Goal: Task Accomplishment & Management: Manage account settings

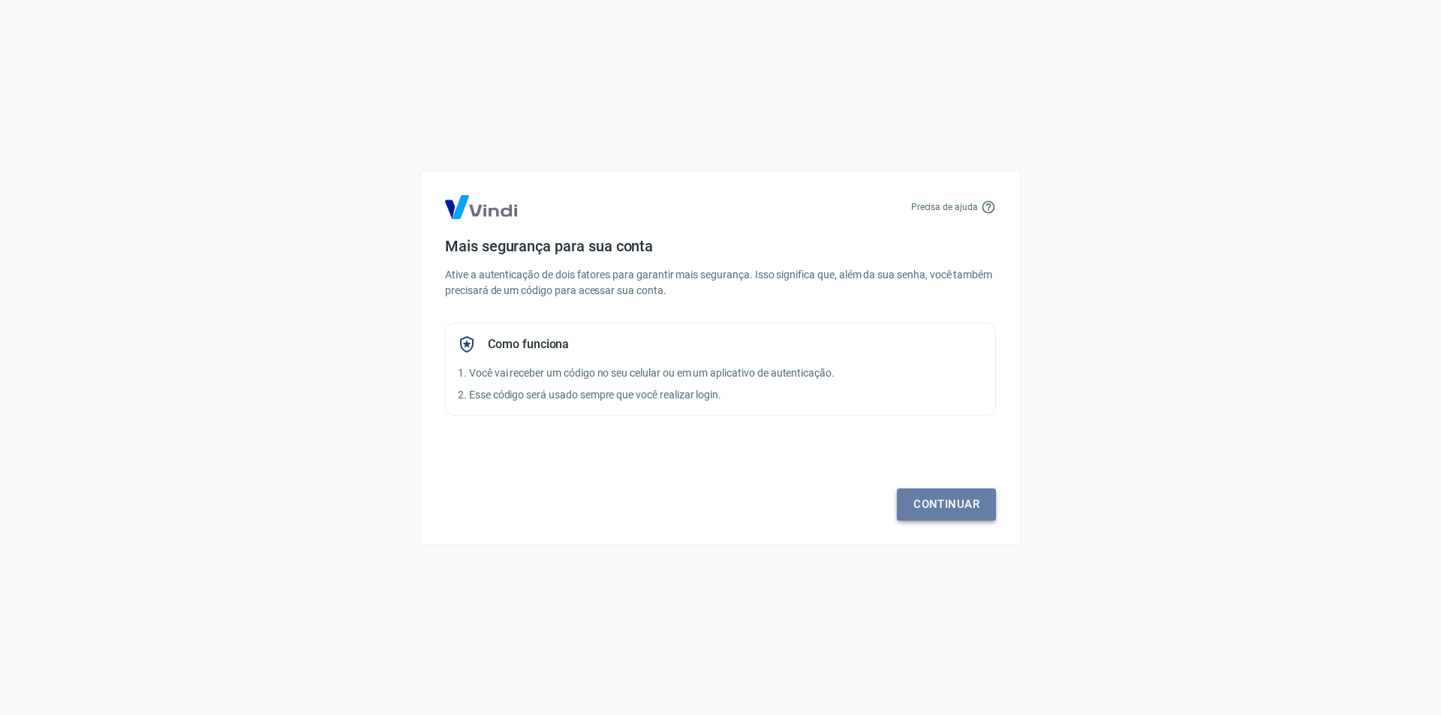
click at [951, 504] on link "Continuar" at bounding box center [946, 505] width 99 height 32
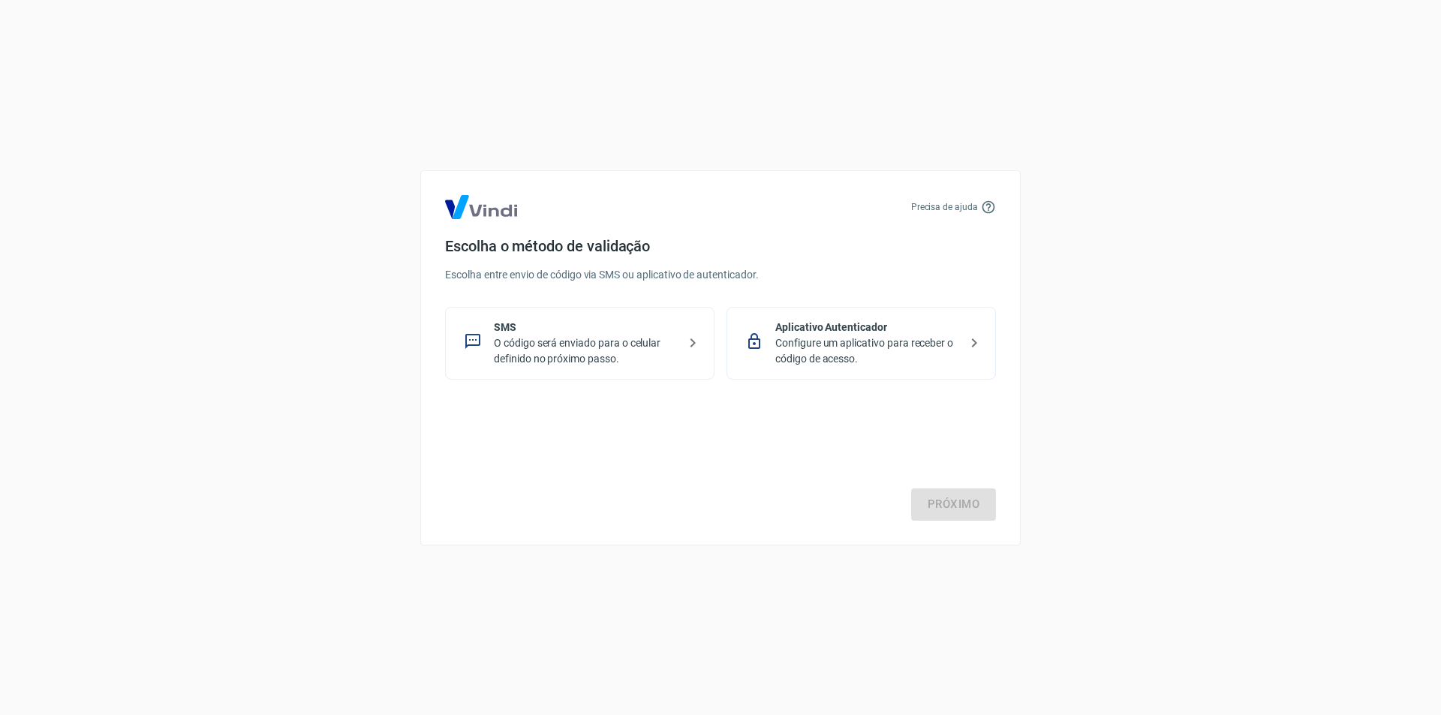
click at [933, 339] on p "Configure um aplicativo para receber o código de acesso." at bounding box center [867, 352] width 184 height 32
click at [949, 498] on link "Próximo" at bounding box center [953, 505] width 85 height 32
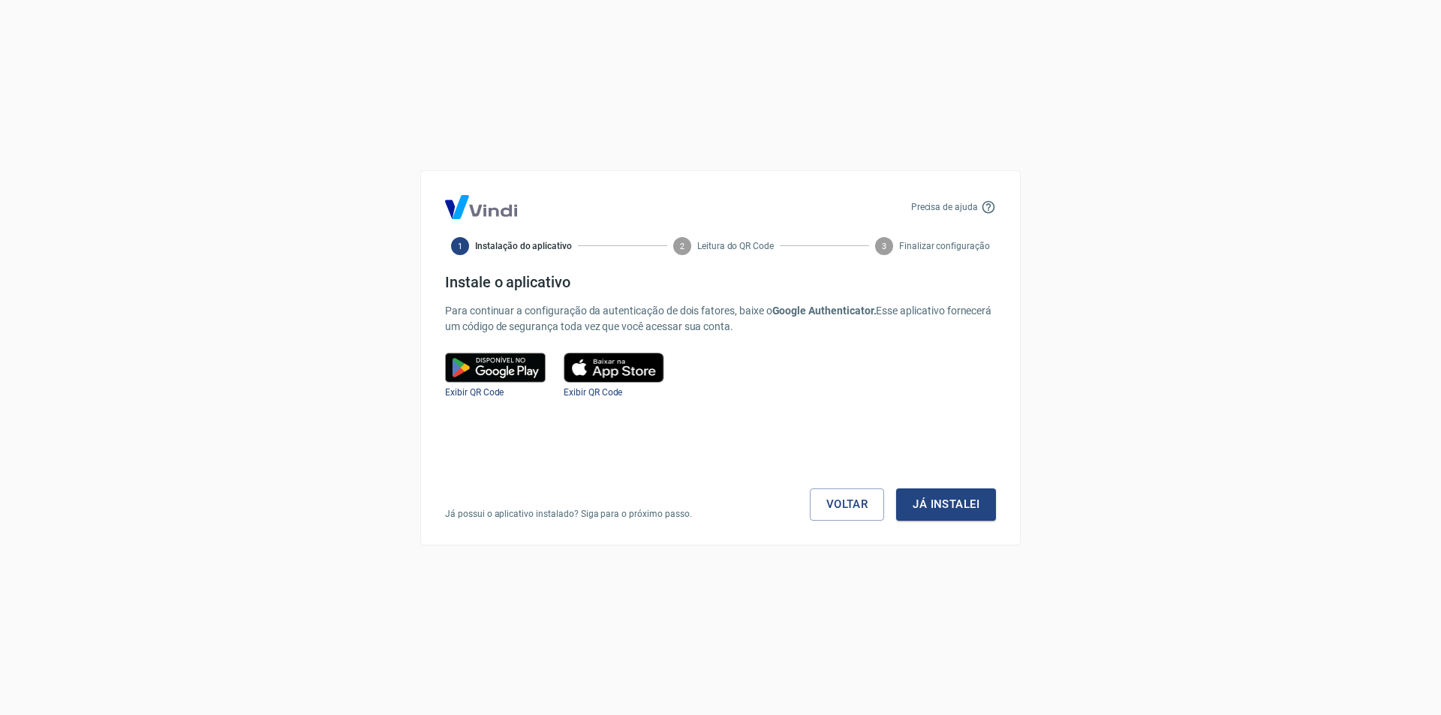
click at [498, 366] on img at bounding box center [495, 368] width 101 height 30
click at [479, 391] on span "Exibir QR Code" at bounding box center [474, 392] width 59 height 11
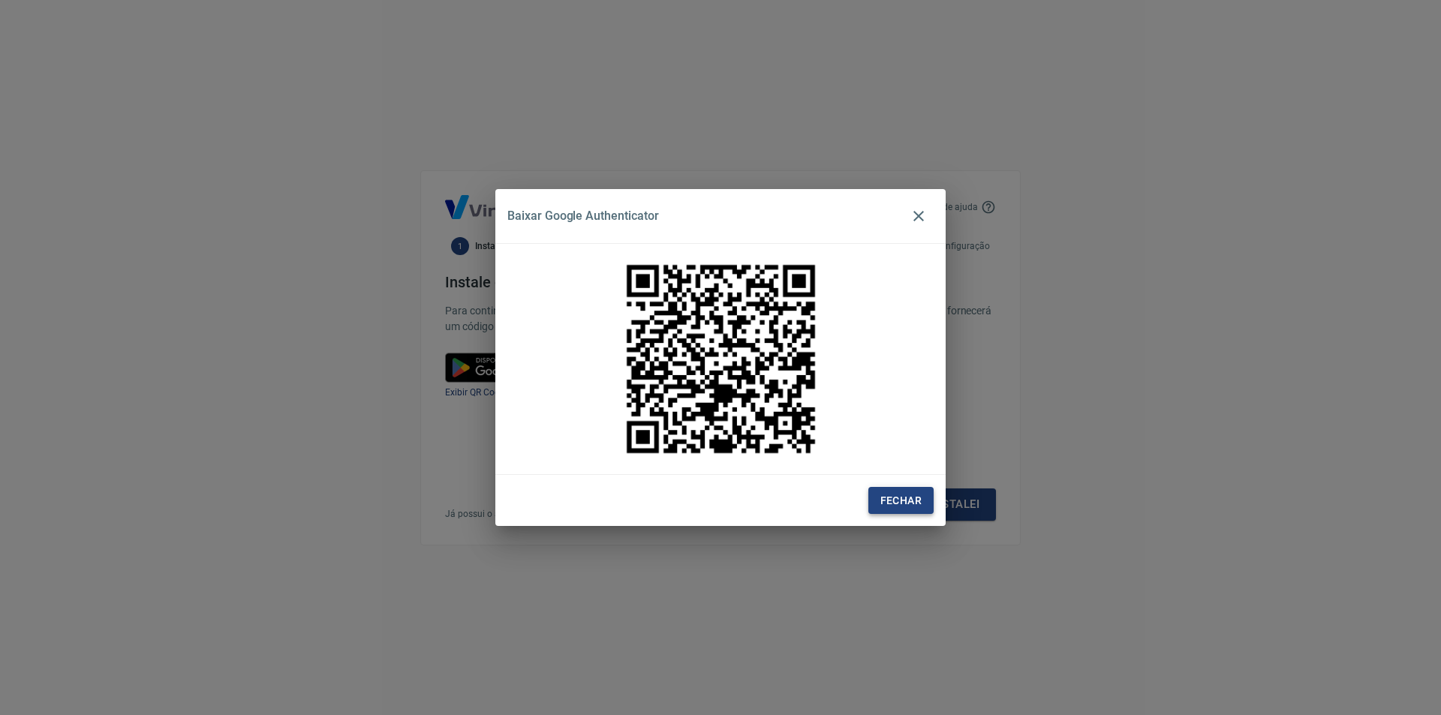
click at [895, 505] on button "Fechar" at bounding box center [901, 501] width 65 height 28
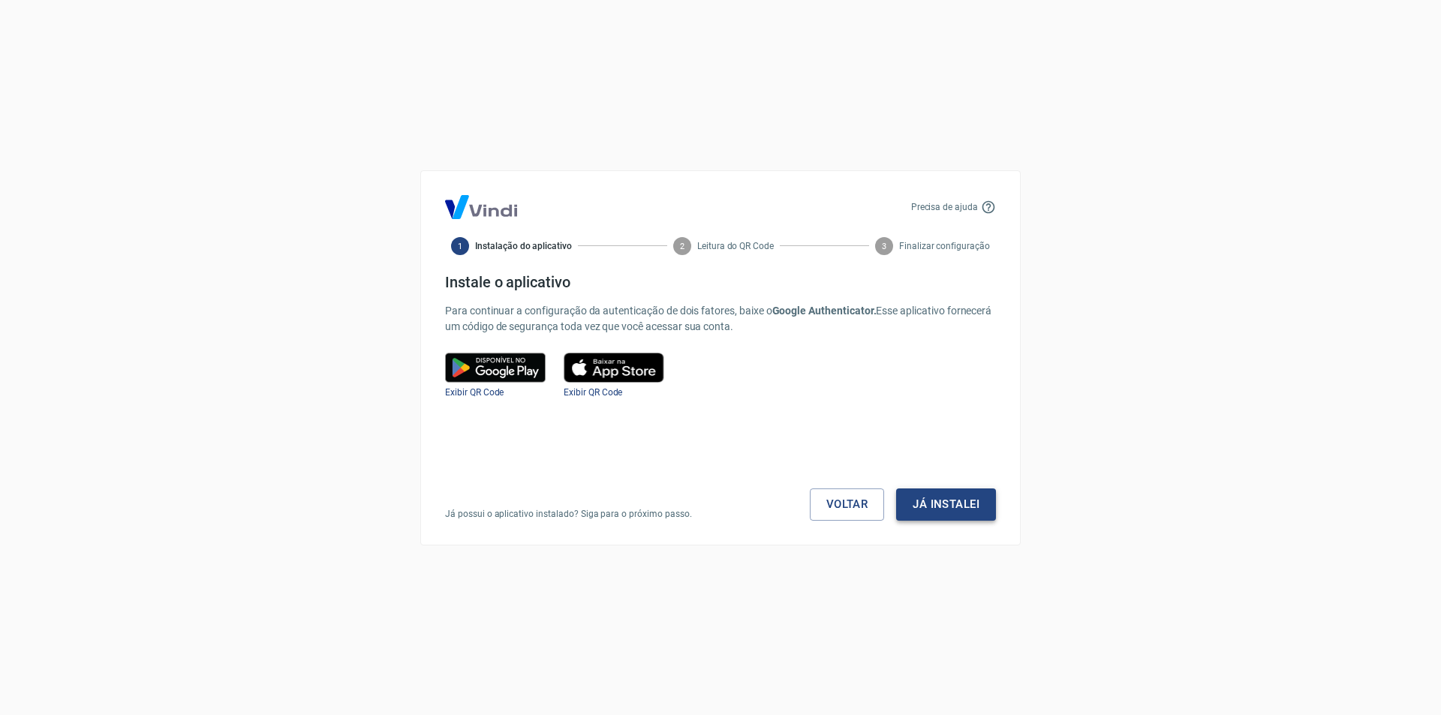
click at [959, 499] on button "Já instalei" at bounding box center [946, 505] width 100 height 32
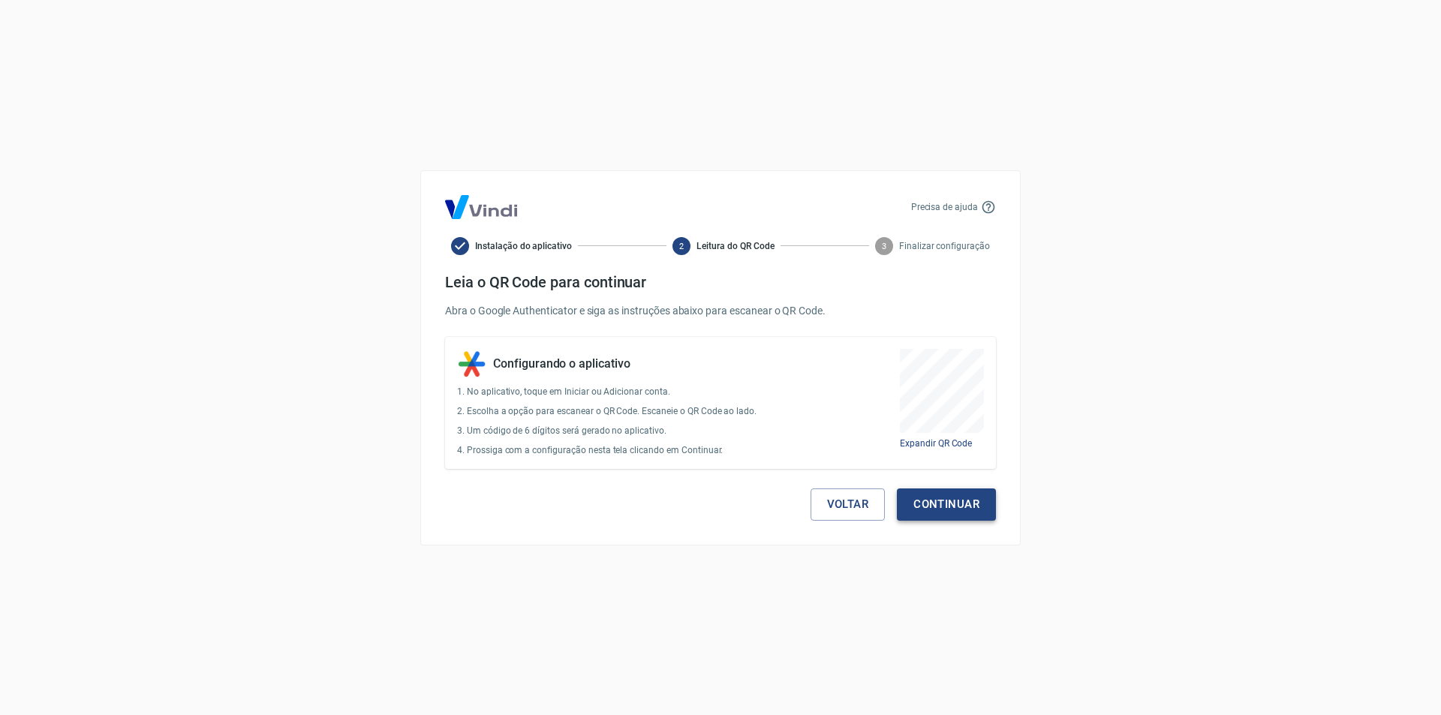
click at [958, 507] on button "Continuar" at bounding box center [946, 505] width 99 height 32
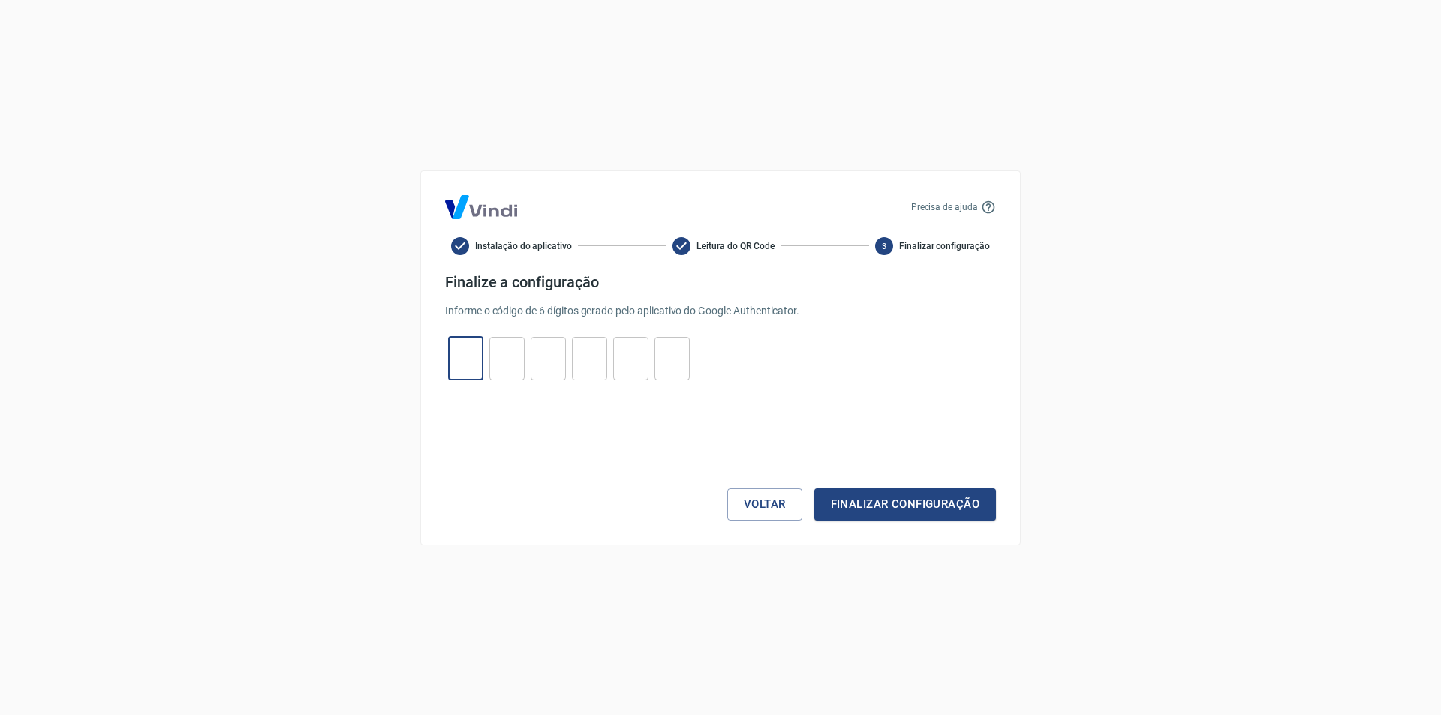
click at [474, 364] on input "tel" at bounding box center [465, 358] width 35 height 32
type input "8"
type input "7"
type input "0"
type input "4"
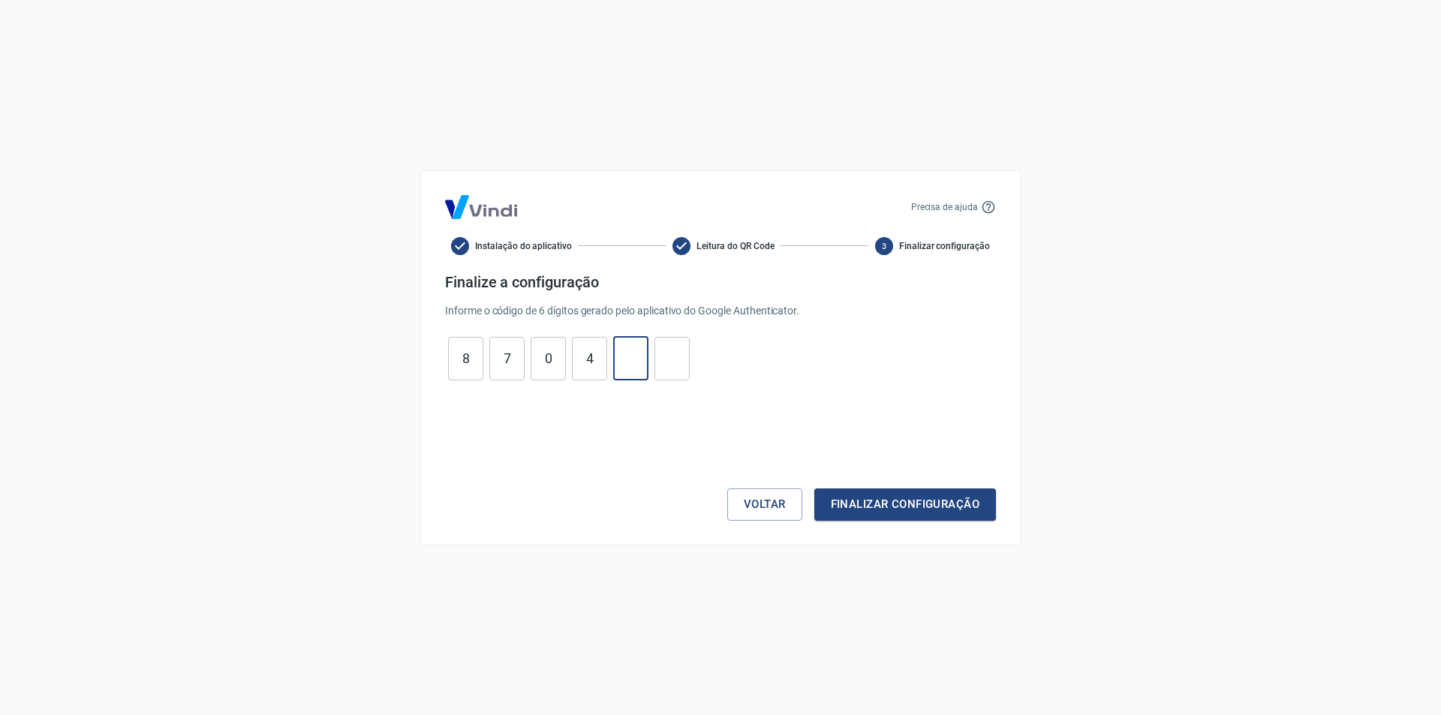
type input "0"
type input "8"
click at [896, 504] on button "Finalizar configuração" at bounding box center [906, 505] width 182 height 32
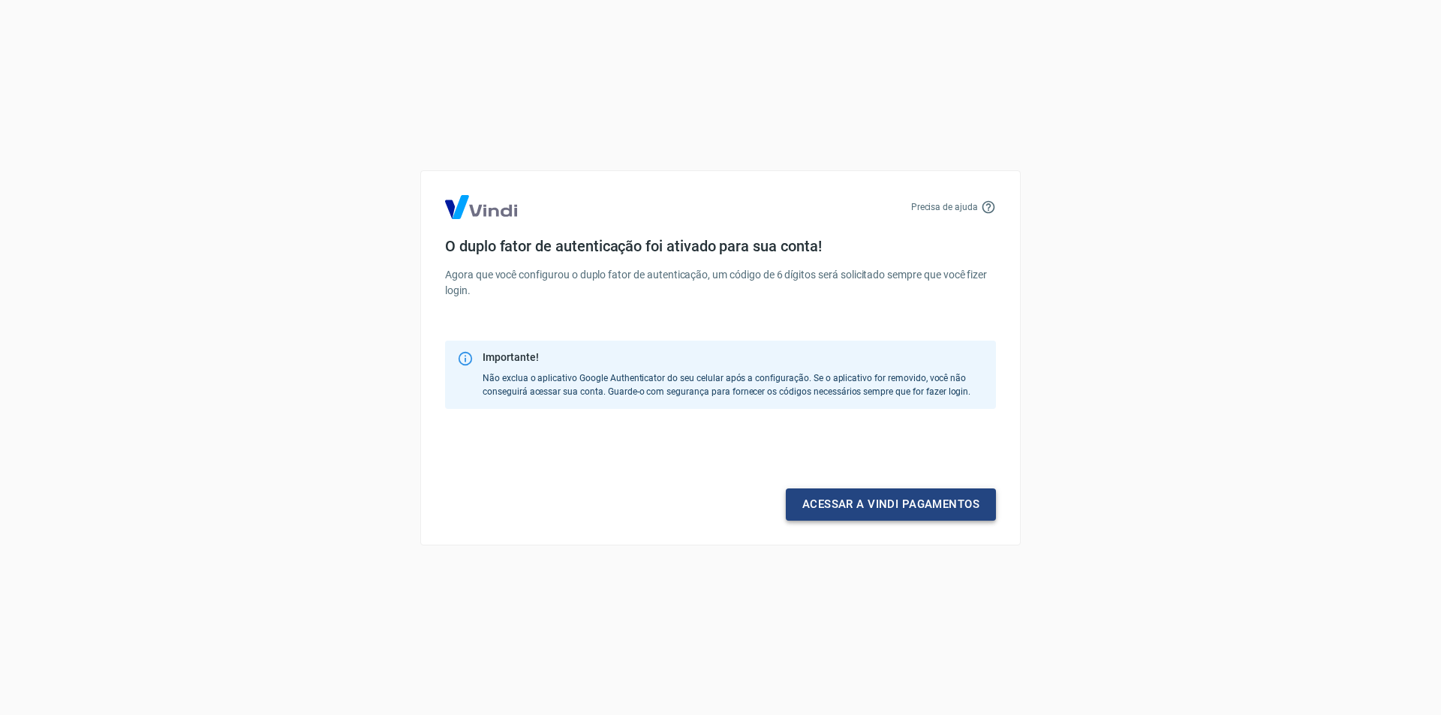
click at [921, 501] on link "Acessar a Vindi pagamentos" at bounding box center [891, 505] width 210 height 32
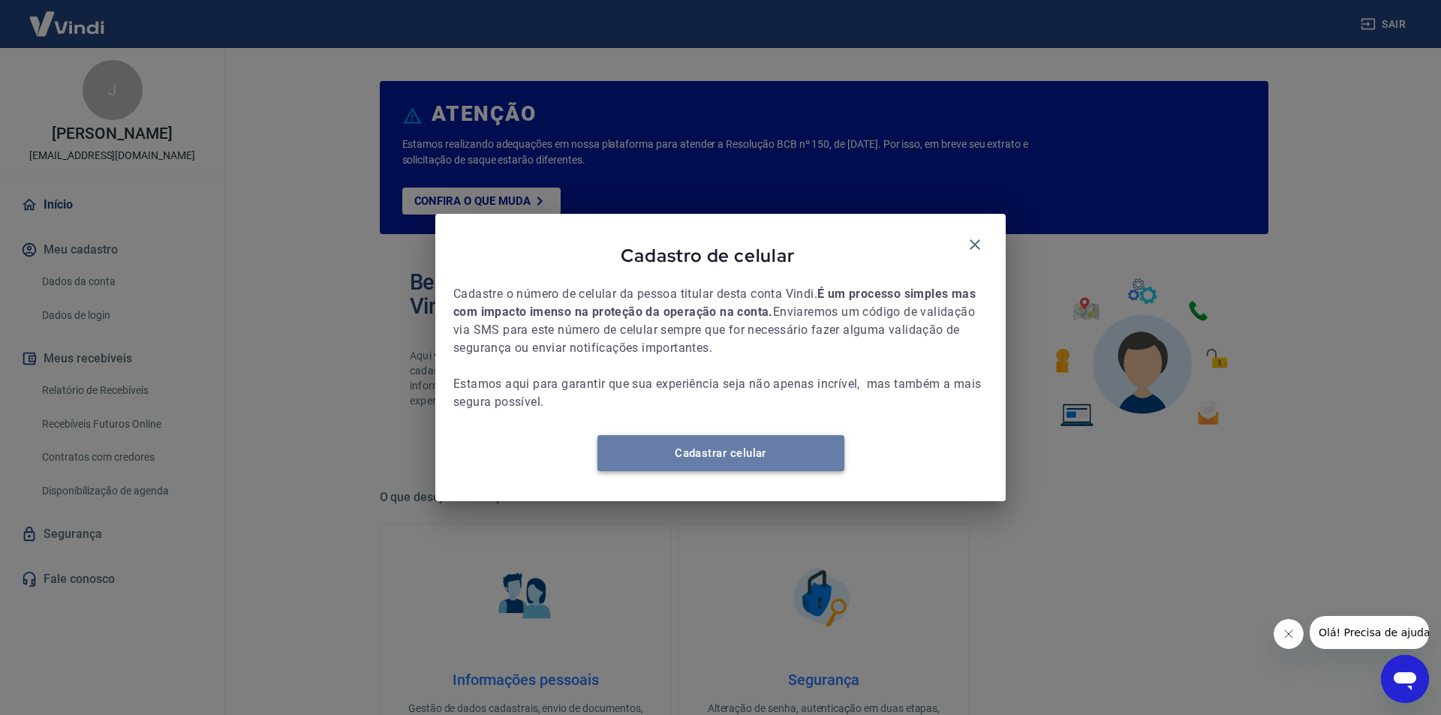
click at [731, 460] on link "Cadastrar celular" at bounding box center [721, 453] width 247 height 36
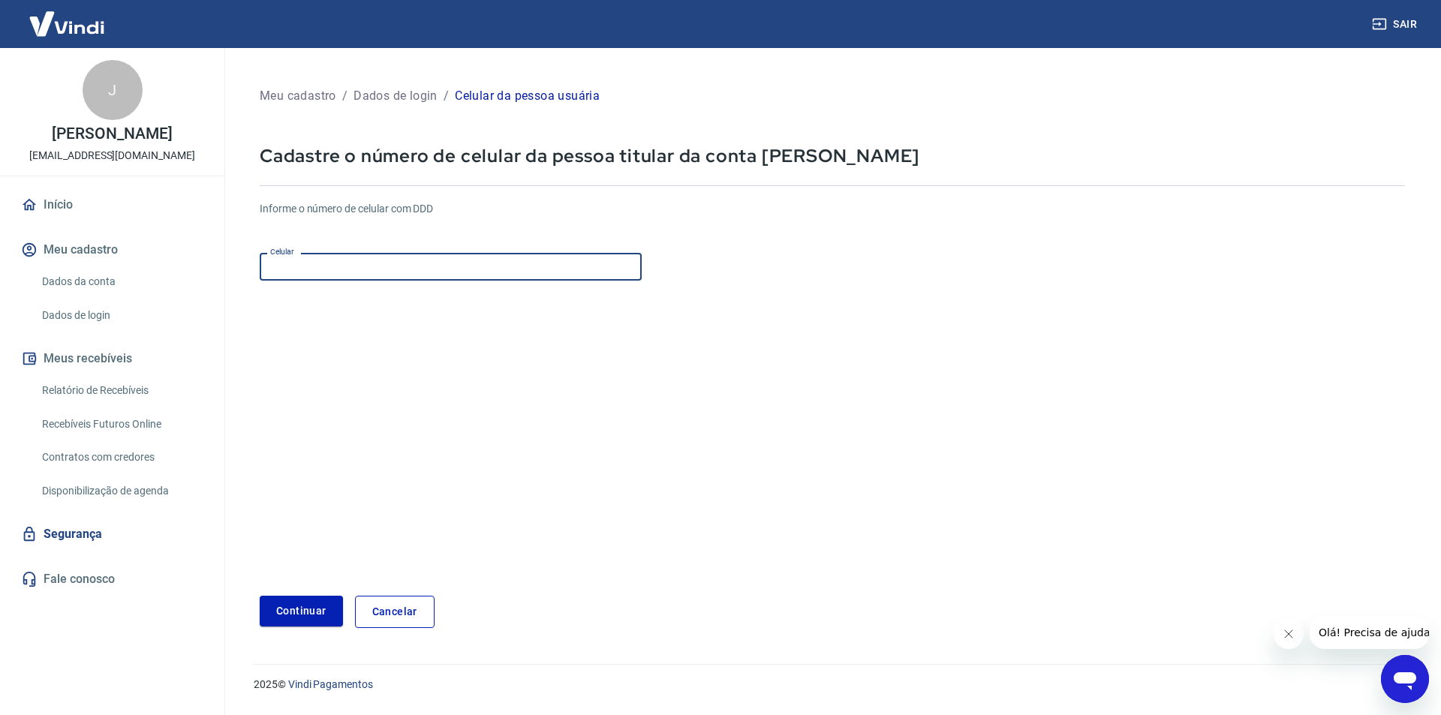
click at [327, 276] on input "Celular" at bounding box center [451, 267] width 382 height 28
click at [331, 263] on input "Celular" at bounding box center [451, 267] width 382 height 28
type input "[PHONE_NUMBER]"
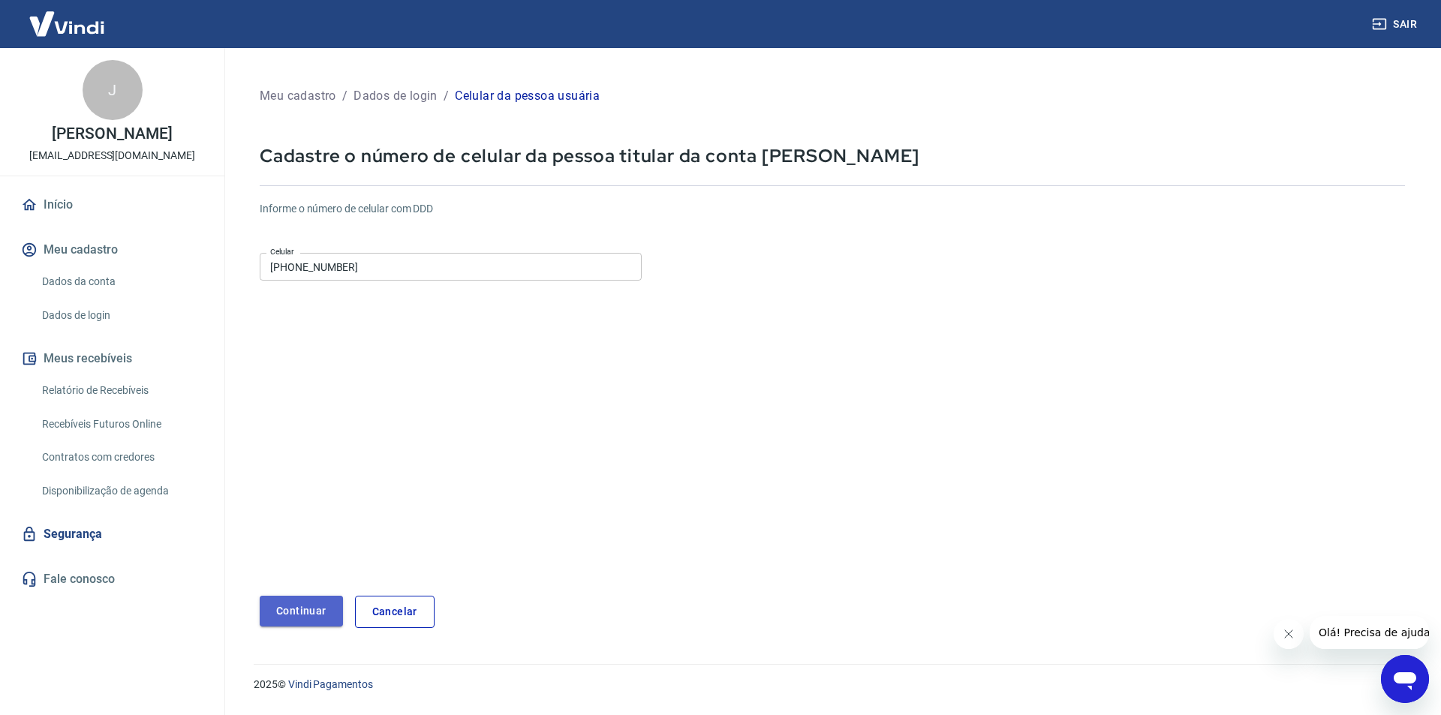
click at [312, 612] on button "Continuar" at bounding box center [301, 611] width 83 height 31
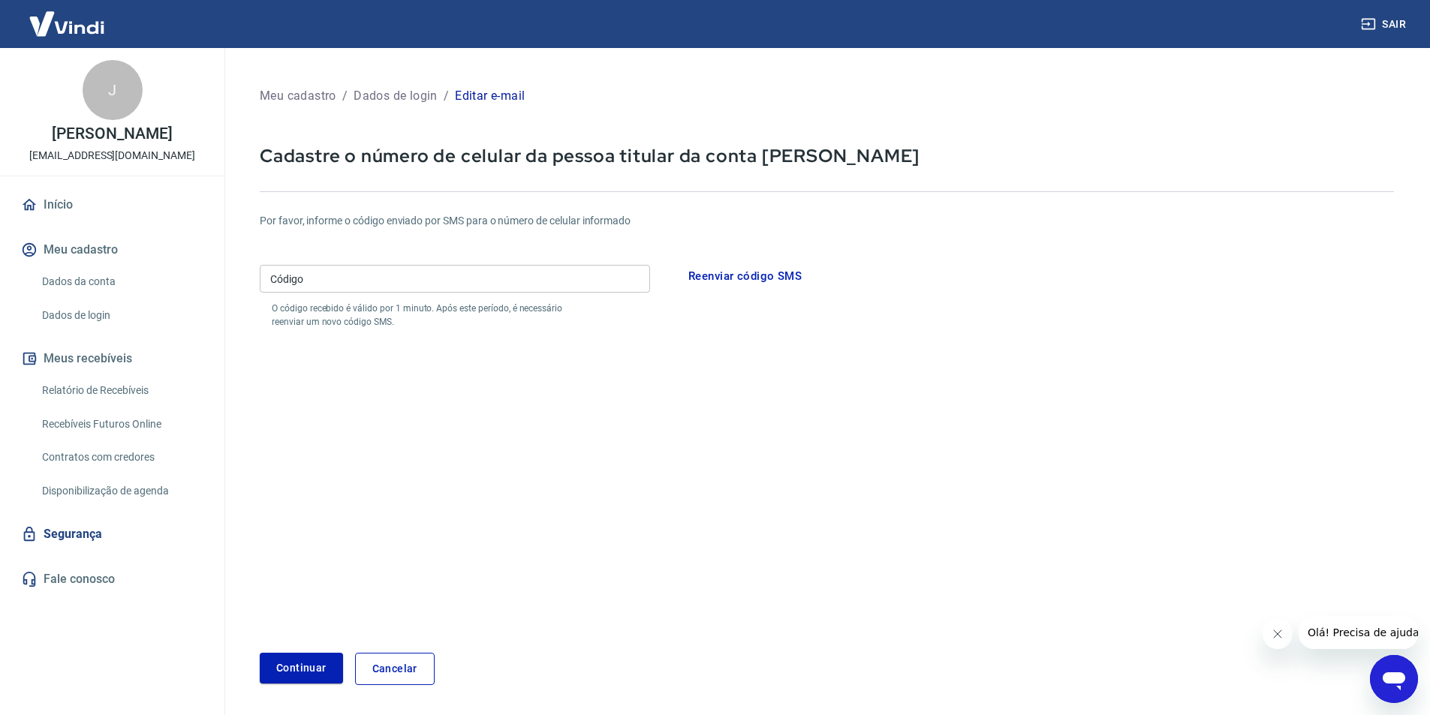
click at [336, 281] on input "Código" at bounding box center [455, 279] width 390 height 28
click at [306, 673] on button "Continuar" at bounding box center [301, 668] width 83 height 31
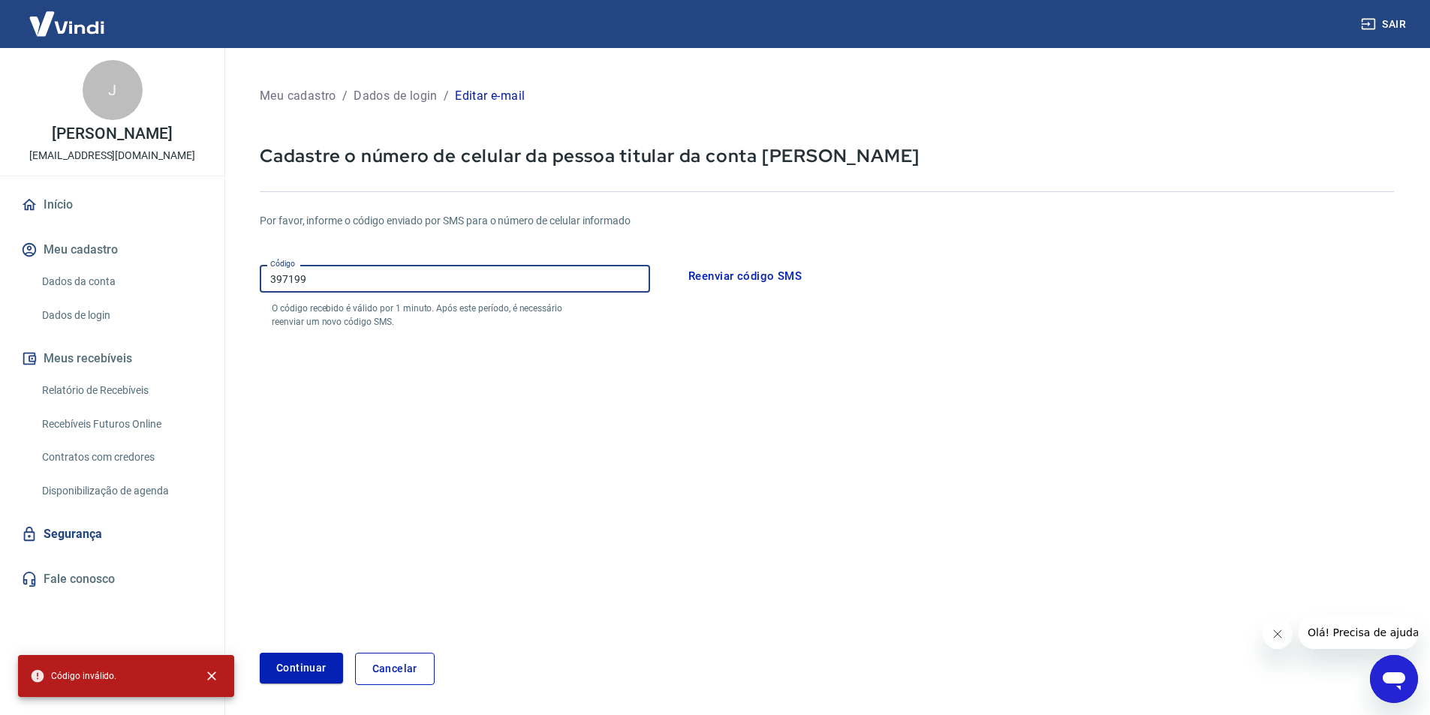
drag, startPoint x: 316, startPoint y: 274, endPoint x: 182, endPoint y: 299, distance: 135.9
click at [182, 299] on div "Sair J [PERSON_NAME] [EMAIL_ADDRESS][DOMAIN_NAME] Início Meu cadastro Dados da …" at bounding box center [715, 357] width 1430 height 715
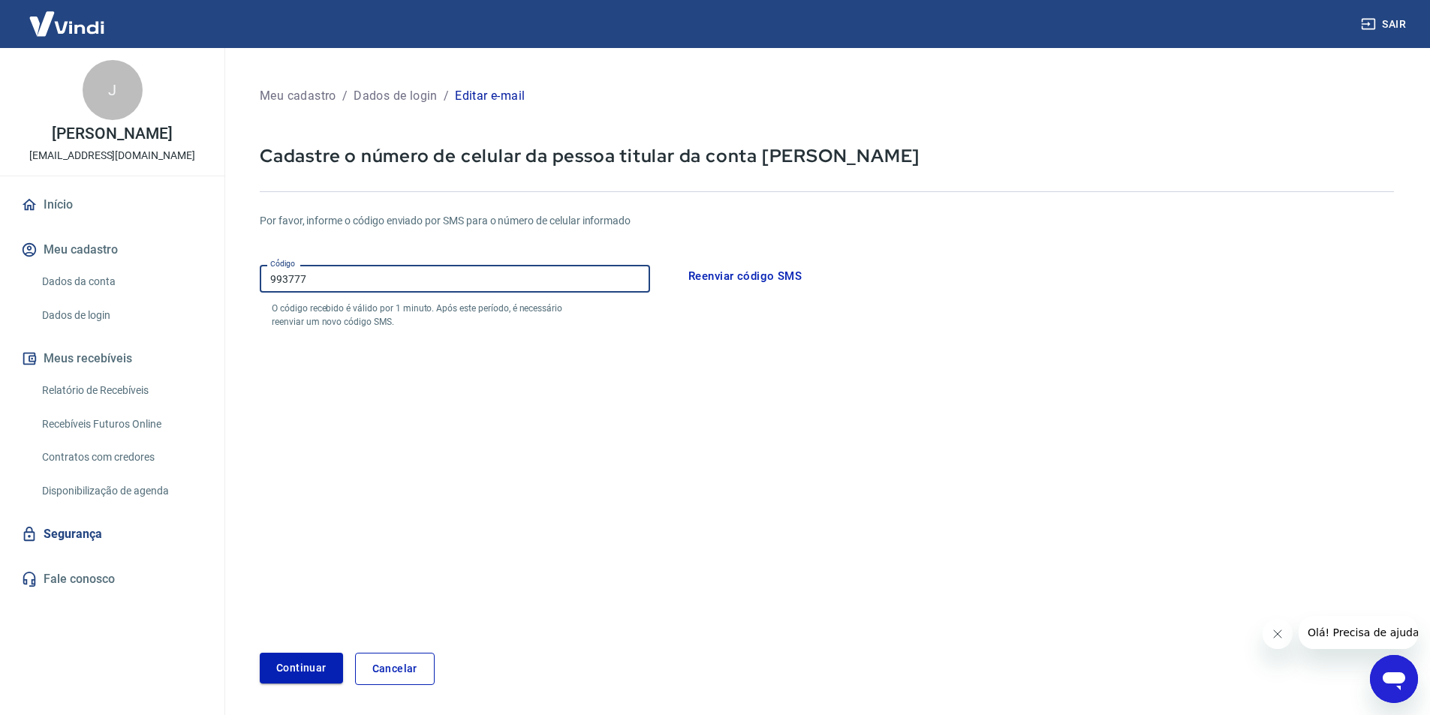
type input "993777"
click at [298, 665] on button "Continuar" at bounding box center [301, 668] width 83 height 31
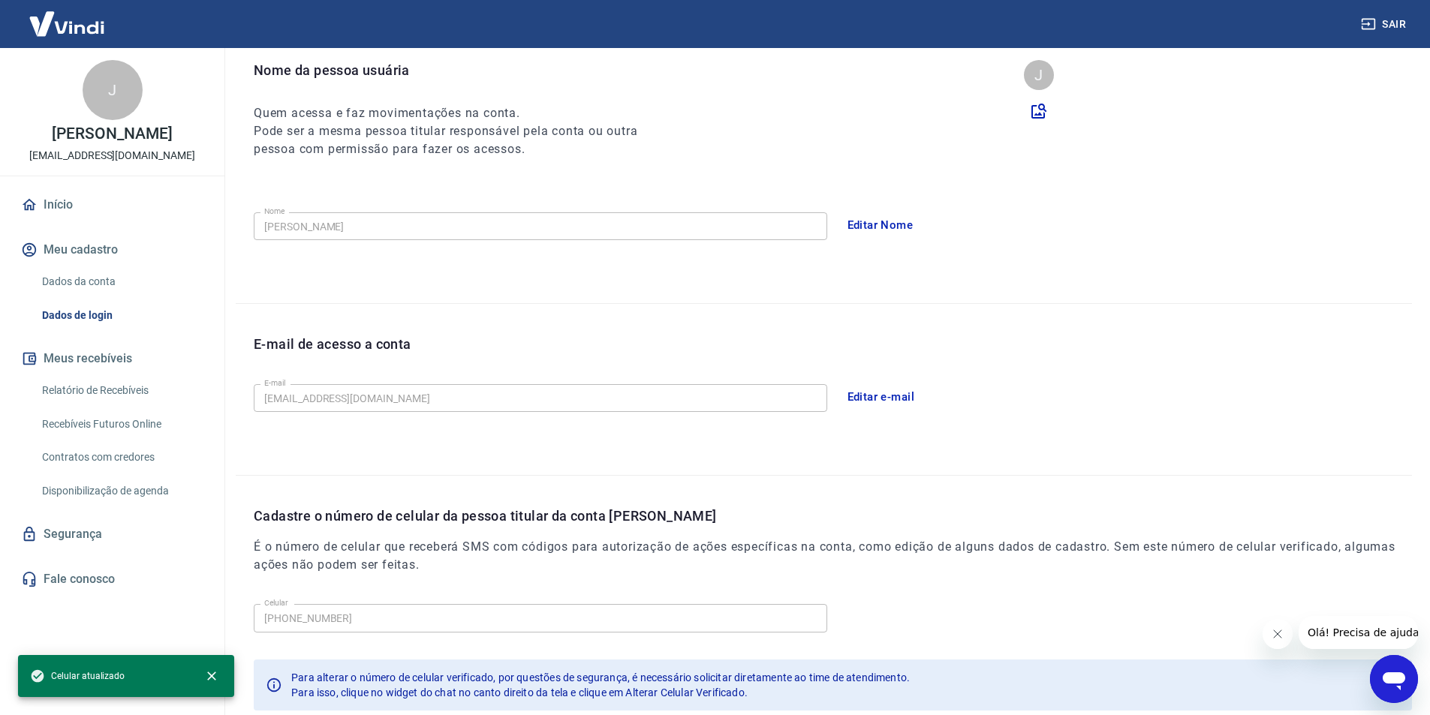
scroll to position [246, 0]
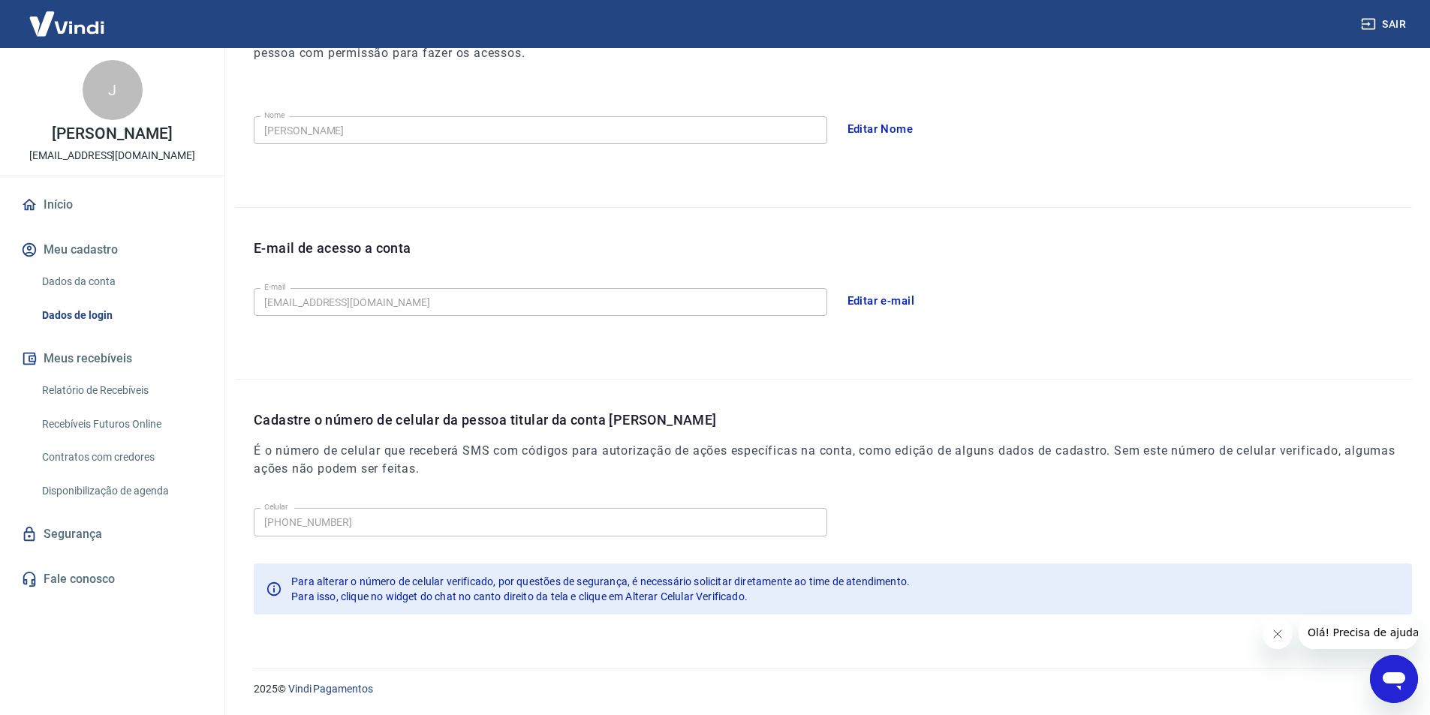
click at [1276, 634] on icon "Fechar mensagem da empresa" at bounding box center [1277, 635] width 8 height 8
click at [86, 285] on link "Dados da conta" at bounding box center [121, 281] width 170 height 31
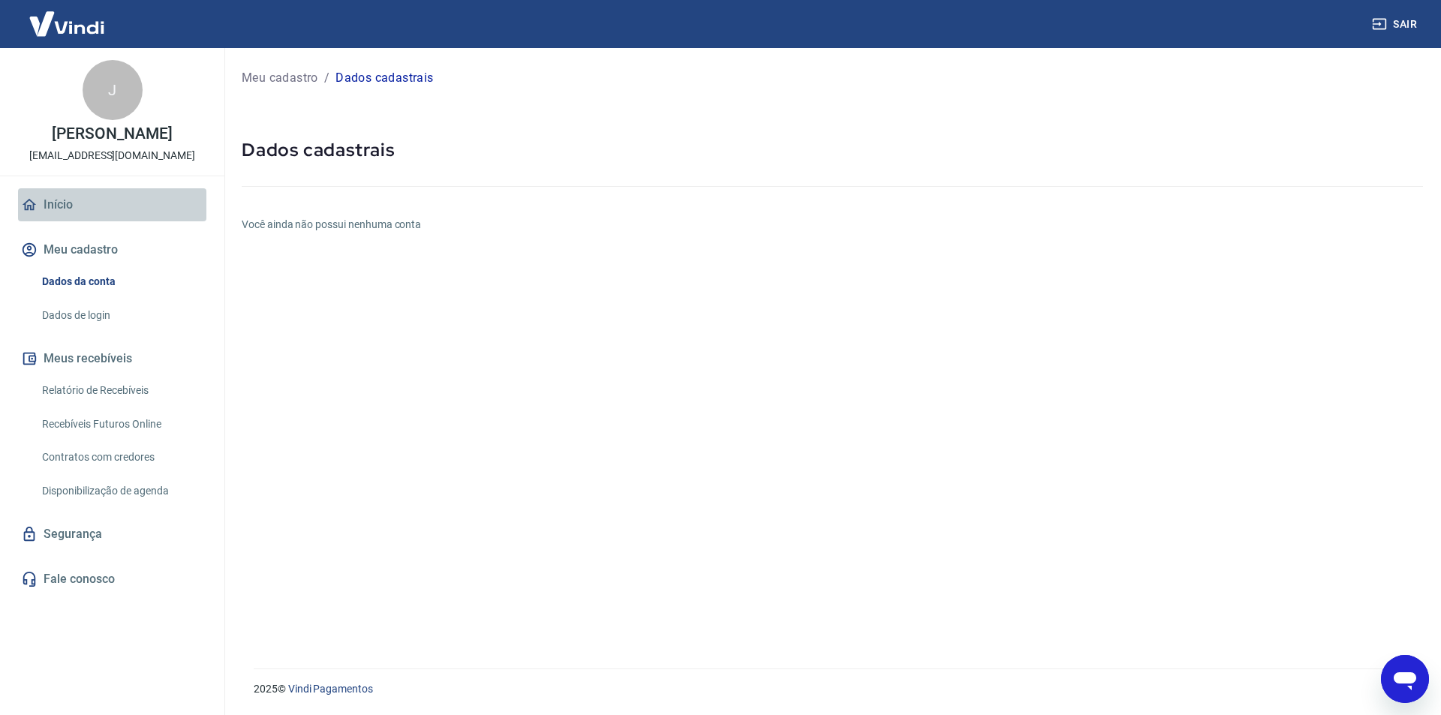
click at [71, 211] on link "Início" at bounding box center [112, 204] width 188 height 33
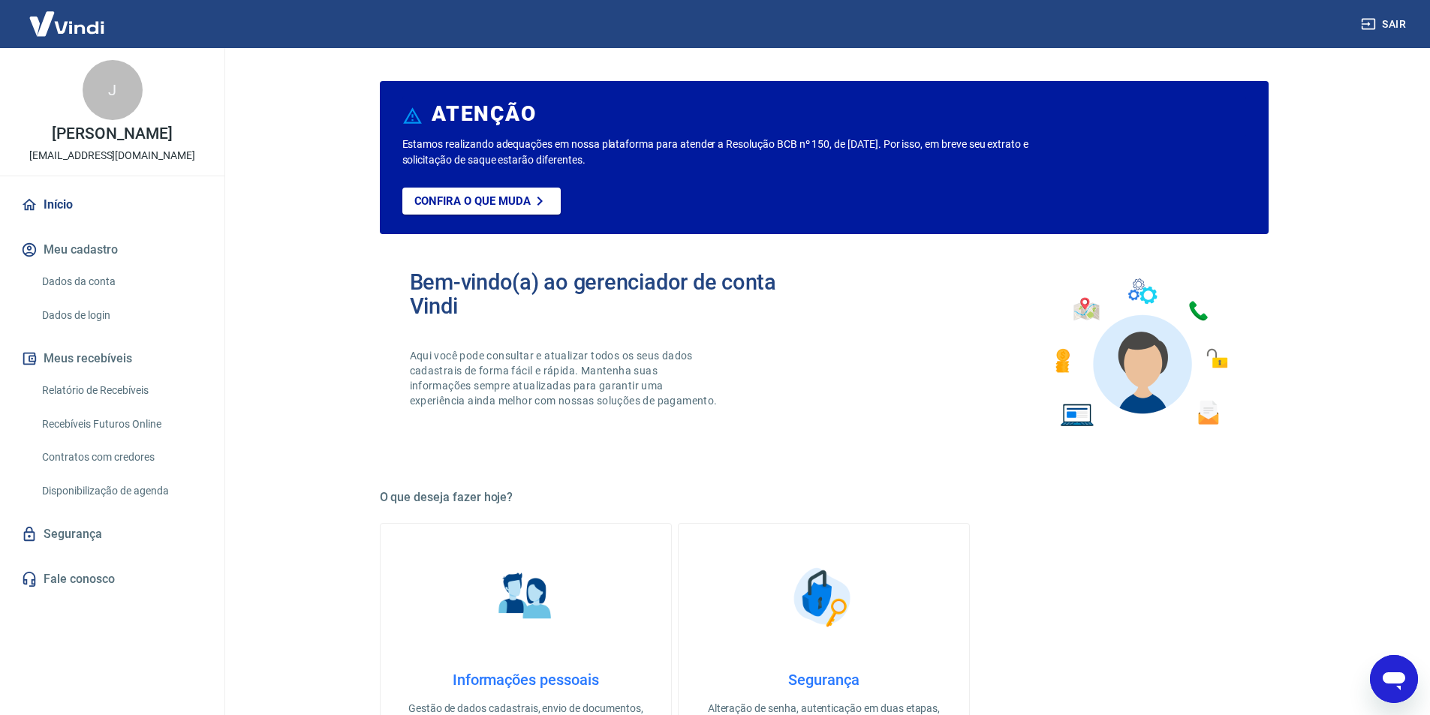
click at [66, 200] on link "Início" at bounding box center [112, 204] width 188 height 33
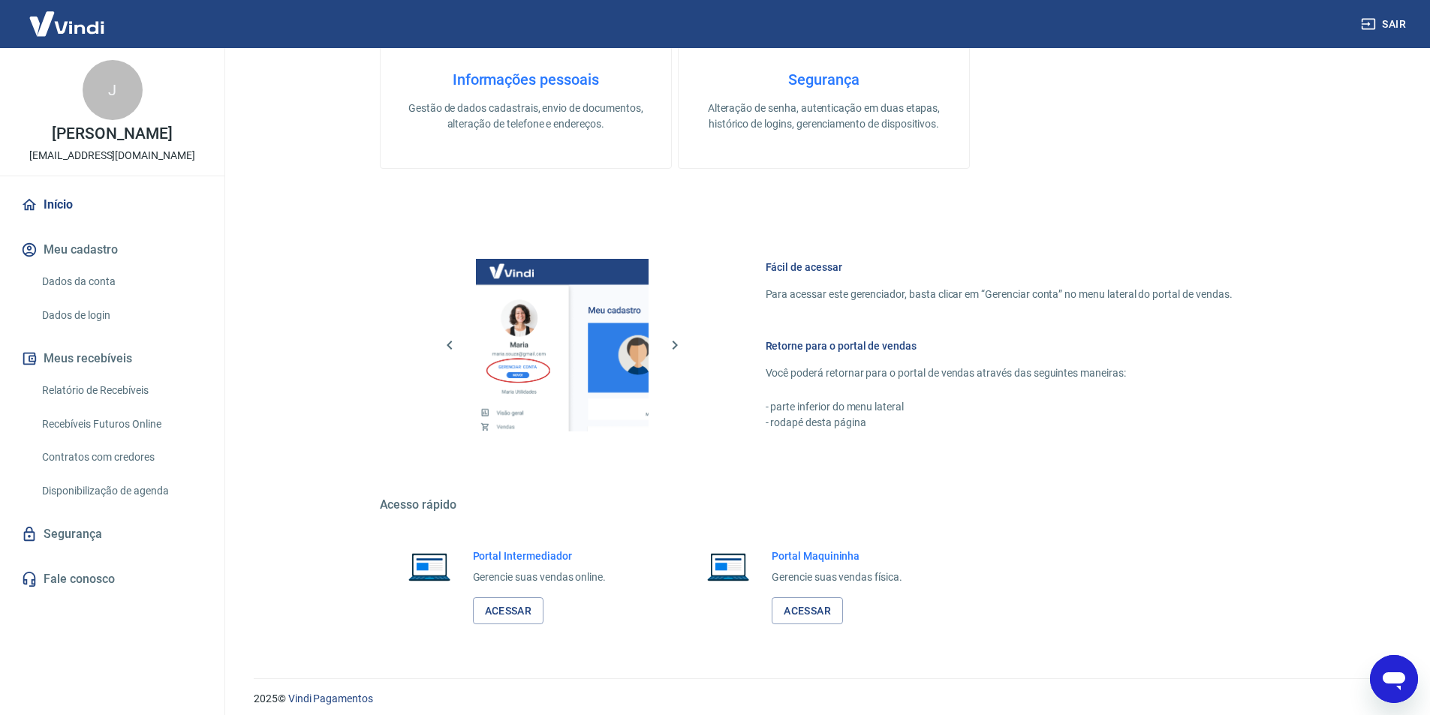
scroll to position [610, 0]
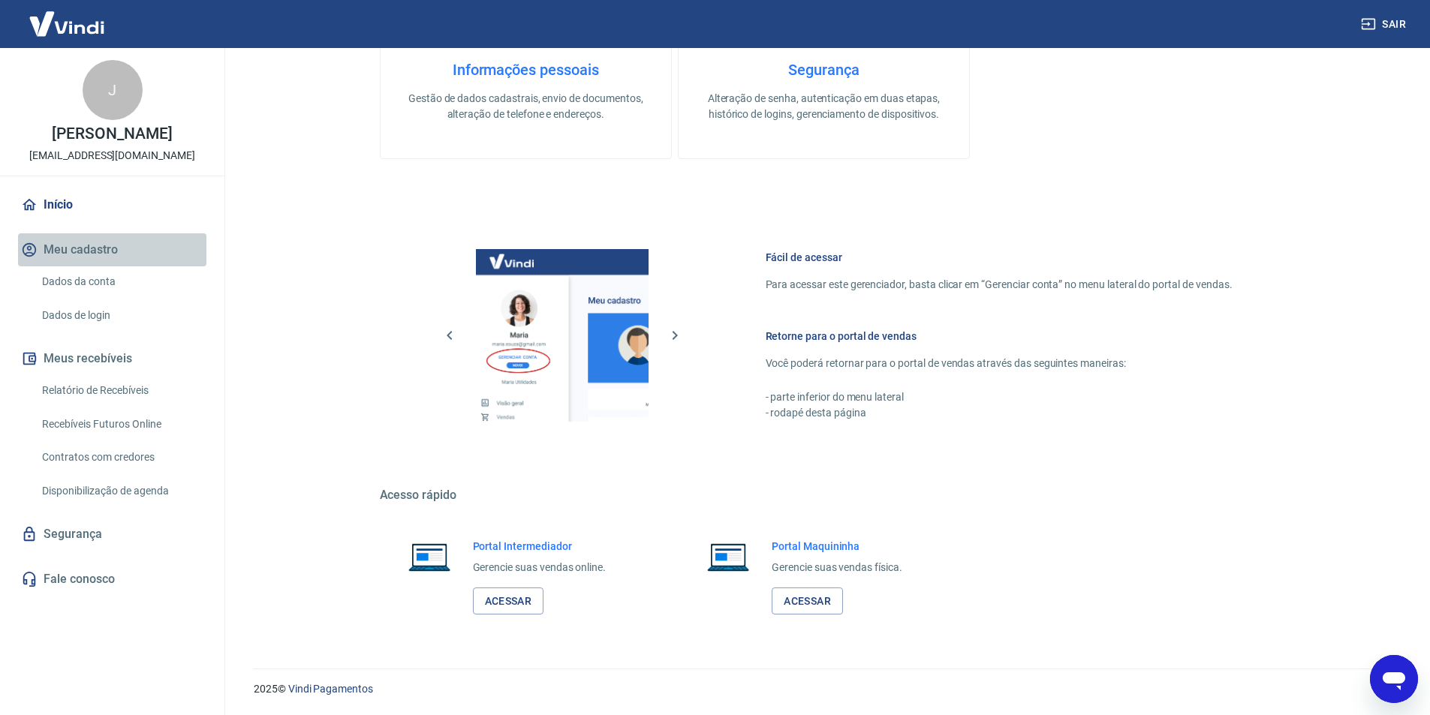
click at [69, 262] on button "Meu cadastro" at bounding box center [112, 249] width 188 height 33
click at [47, 198] on link "Início" at bounding box center [112, 204] width 188 height 33
click at [56, 200] on link "Início" at bounding box center [112, 204] width 188 height 33
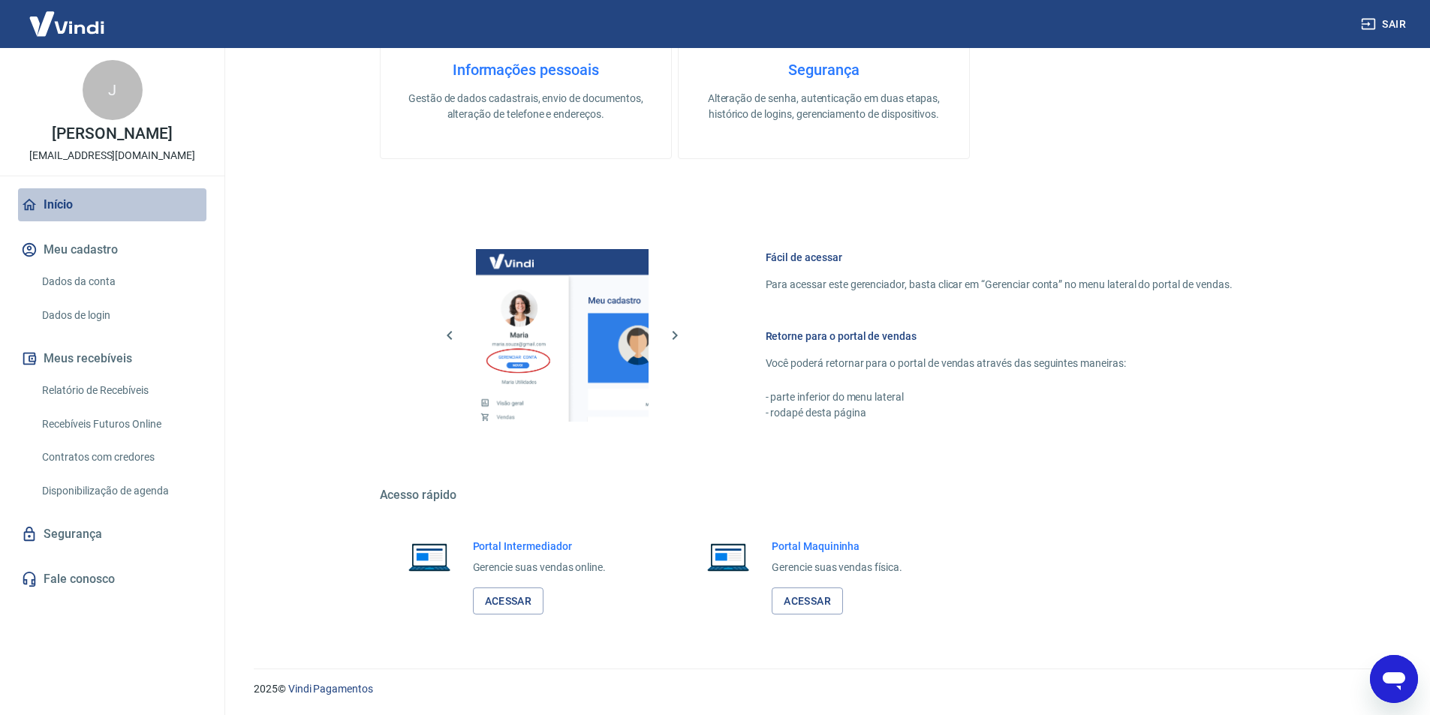
click at [56, 200] on link "Início" at bounding box center [112, 204] width 188 height 33
click at [92, 540] on link "Segurança" at bounding box center [112, 534] width 188 height 33
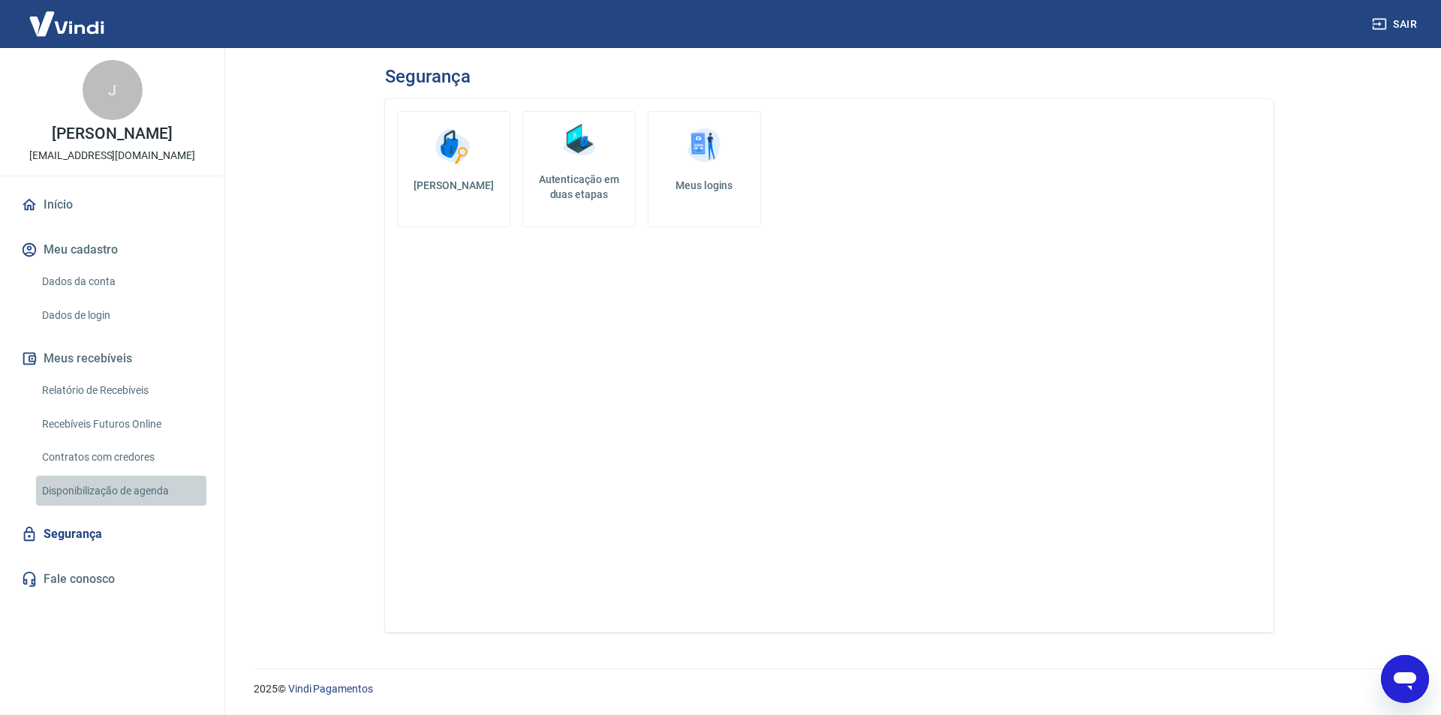
click at [95, 491] on link "Disponibilização de agenda" at bounding box center [121, 491] width 170 height 31
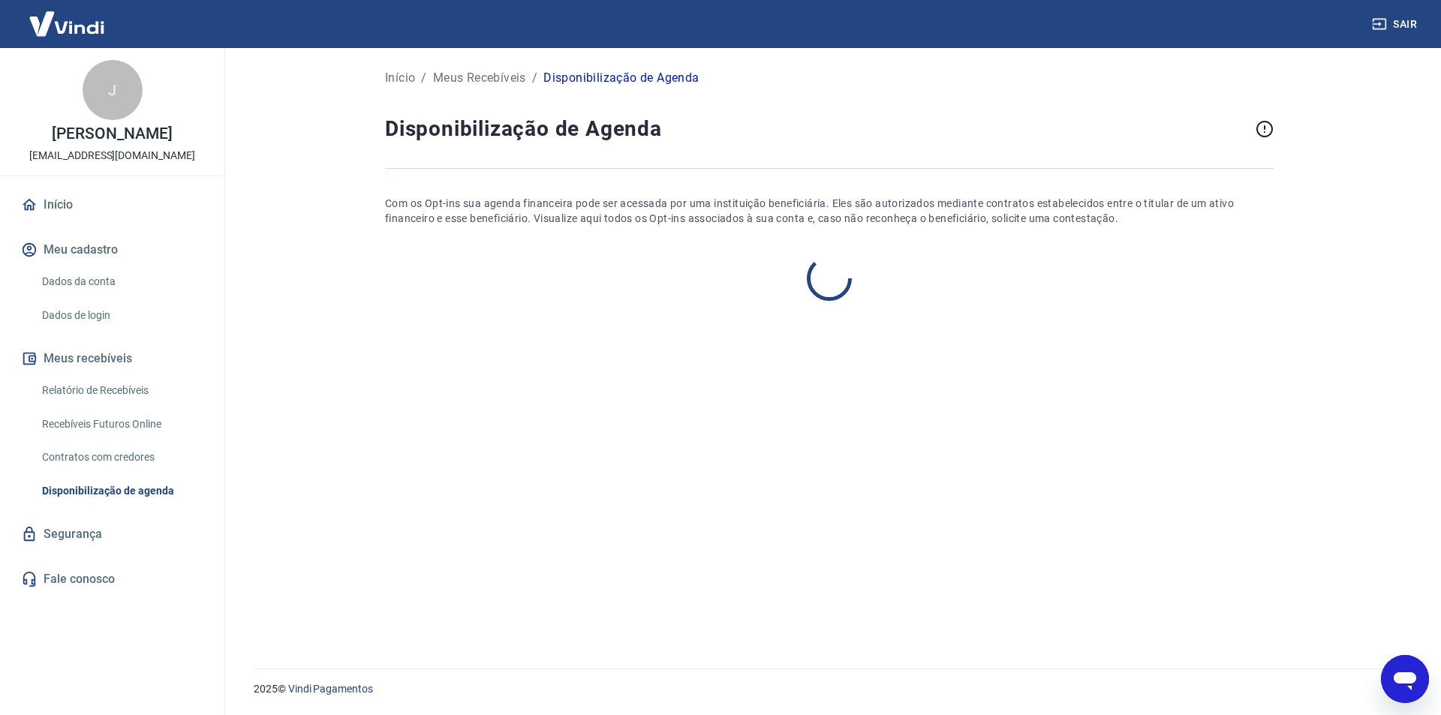
click at [107, 459] on link "Contratos com credores" at bounding box center [121, 457] width 170 height 31
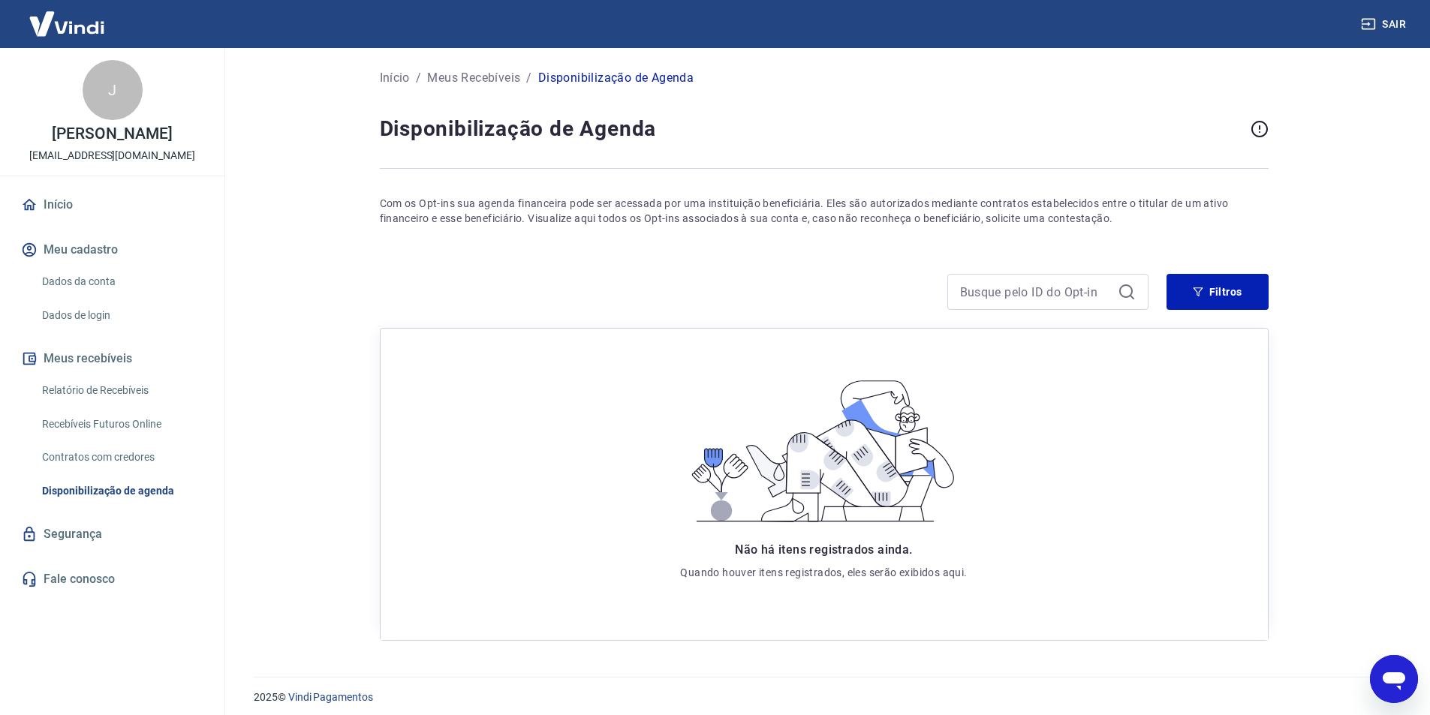
click at [113, 476] on link "Disponibilização de agenda" at bounding box center [121, 491] width 170 height 31
click at [113, 420] on link "Recebíveis Futuros Online" at bounding box center [121, 424] width 170 height 31
click at [111, 462] on link "Contratos com credores" at bounding box center [121, 457] width 170 height 31
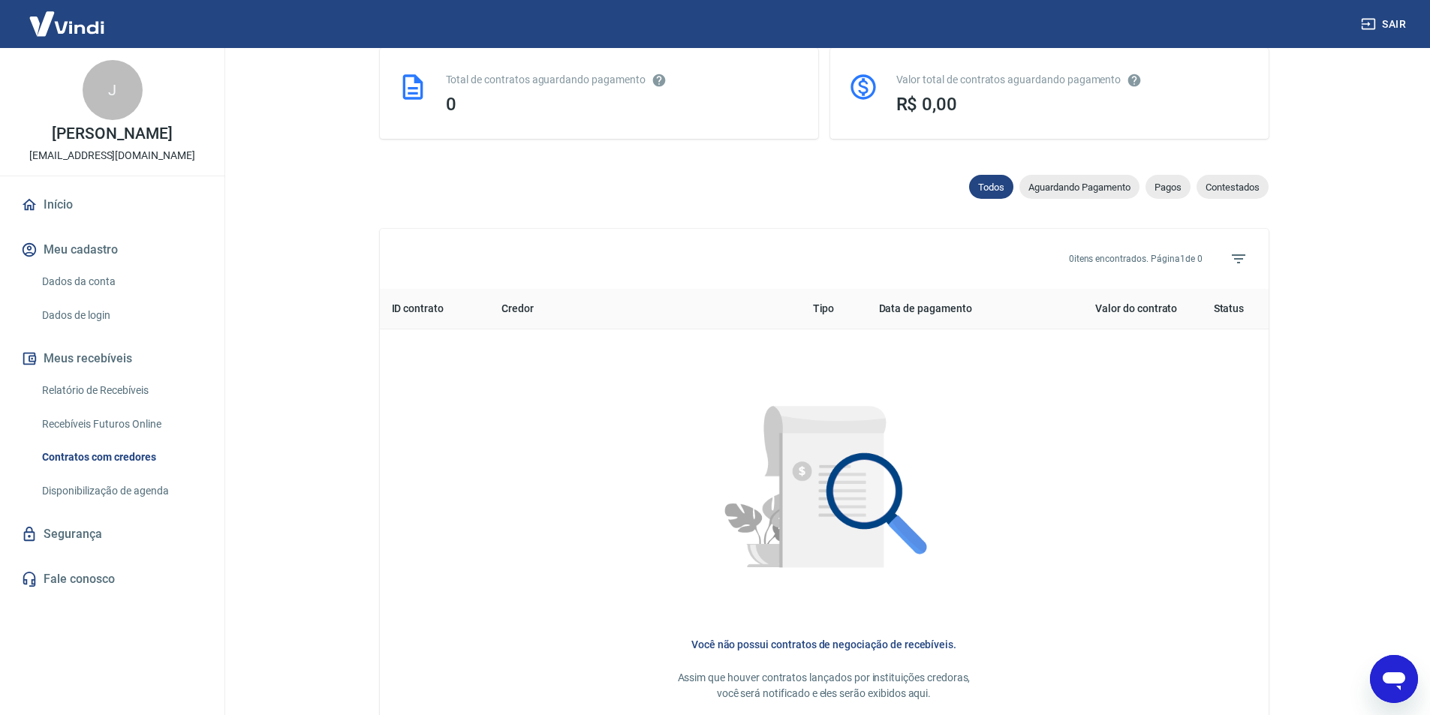
scroll to position [526, 0]
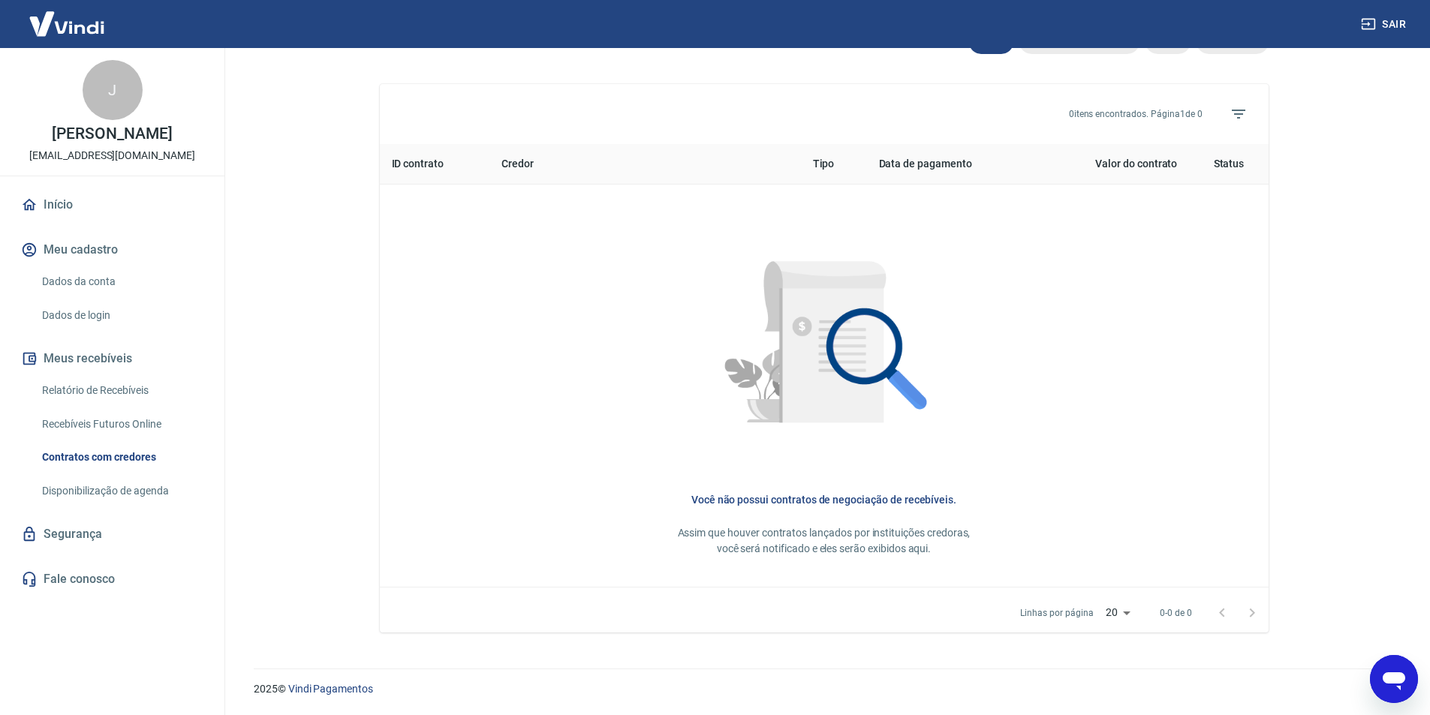
click at [70, 495] on link "Disponibilização de agenda" at bounding box center [121, 491] width 170 height 31
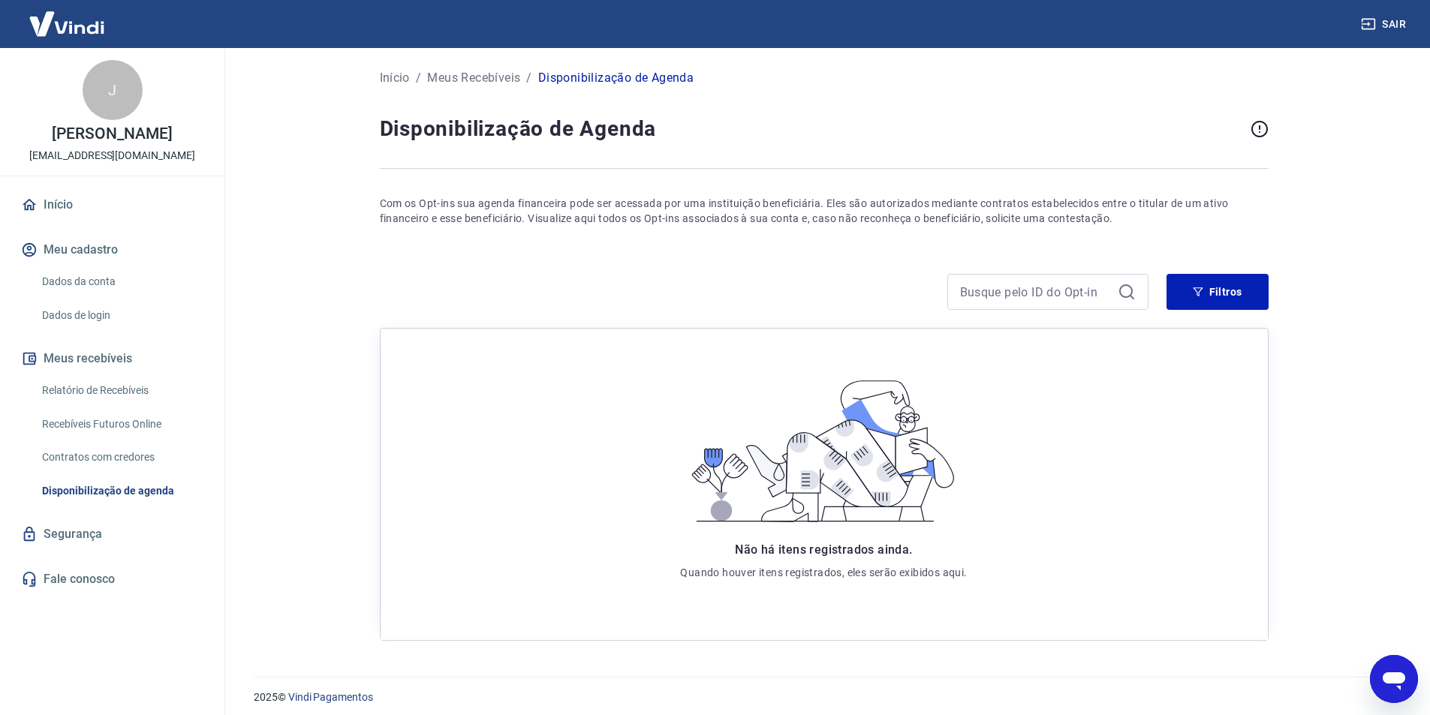
click at [108, 284] on link "Dados da conta" at bounding box center [121, 281] width 170 height 31
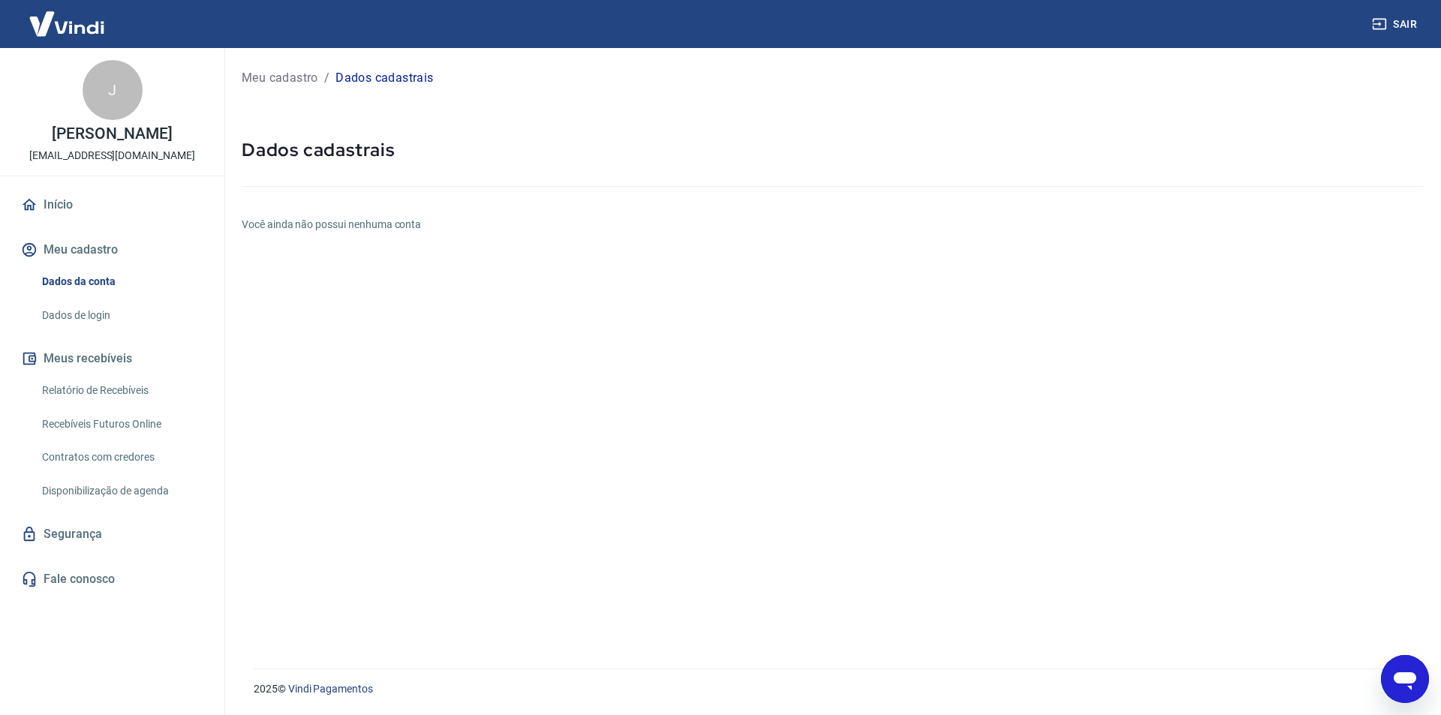
click at [107, 323] on link "Dados de login" at bounding box center [121, 315] width 170 height 31
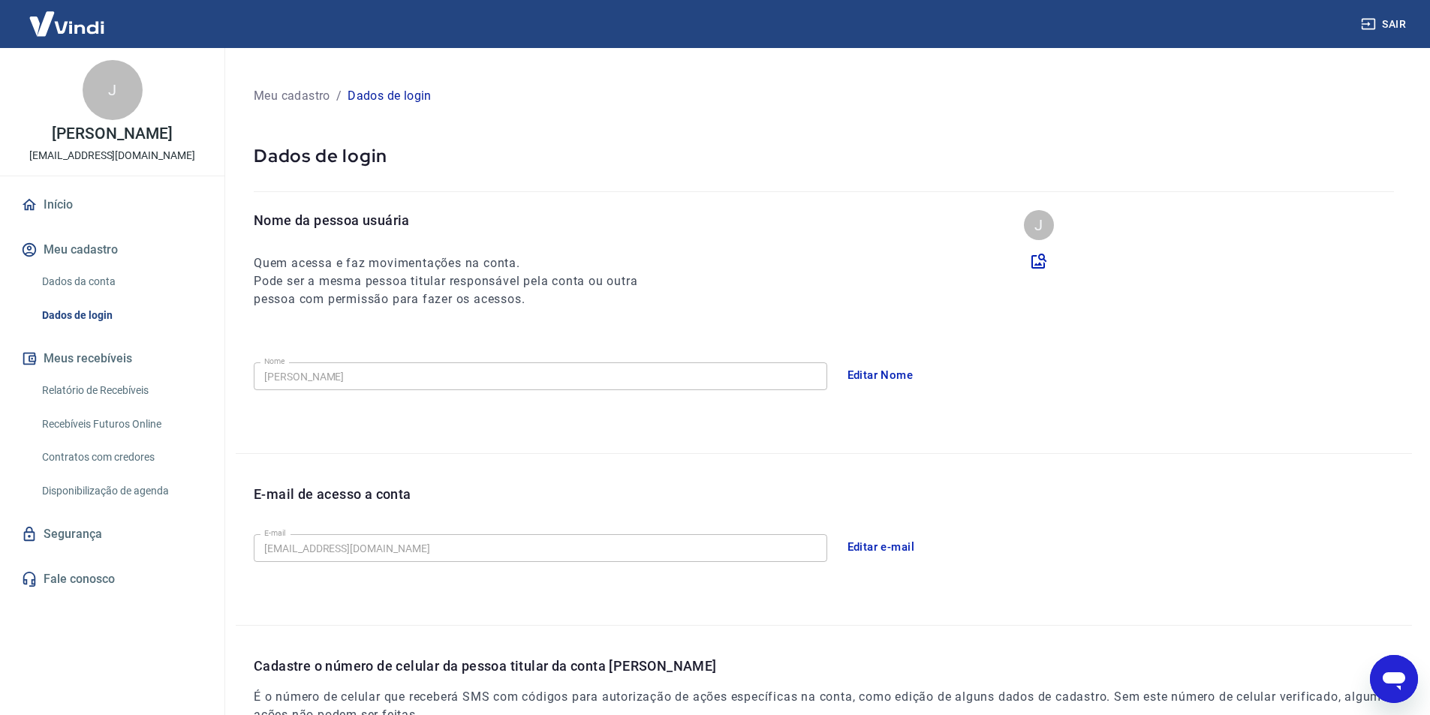
click at [109, 382] on link "Relatório de Recebíveis" at bounding box center [121, 390] width 170 height 31
